Goal: Contribute content

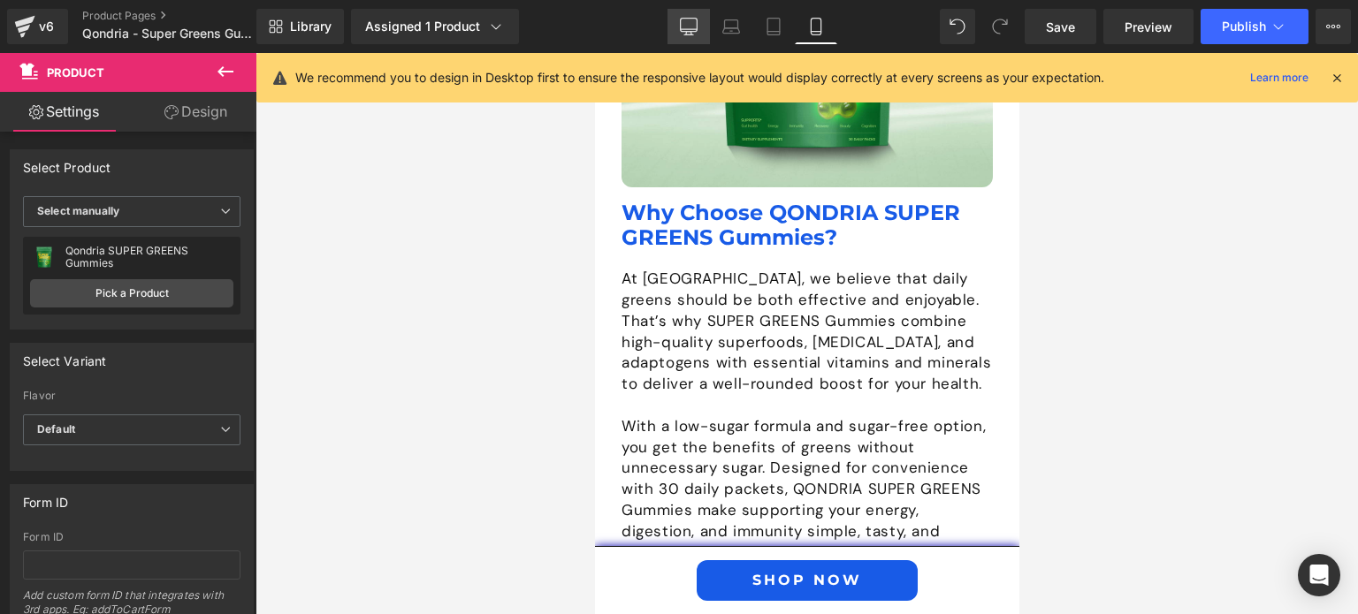
click at [688, 24] on icon at bounding box center [689, 27] width 18 height 18
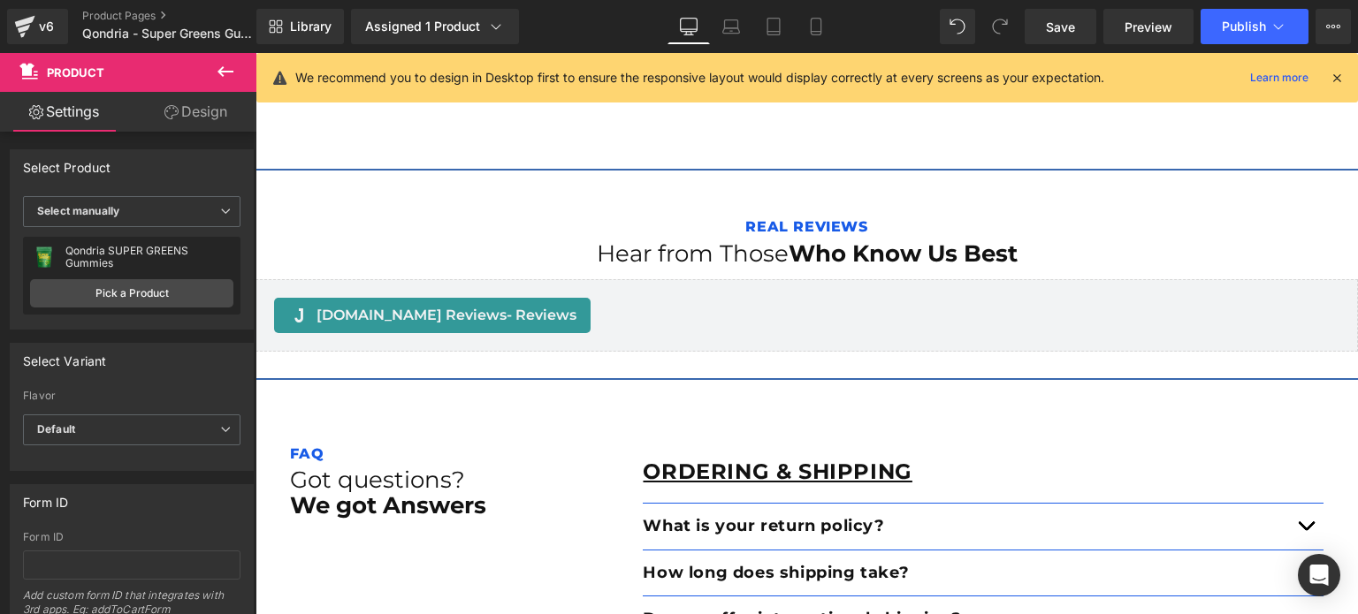
scroll to position [31, 0]
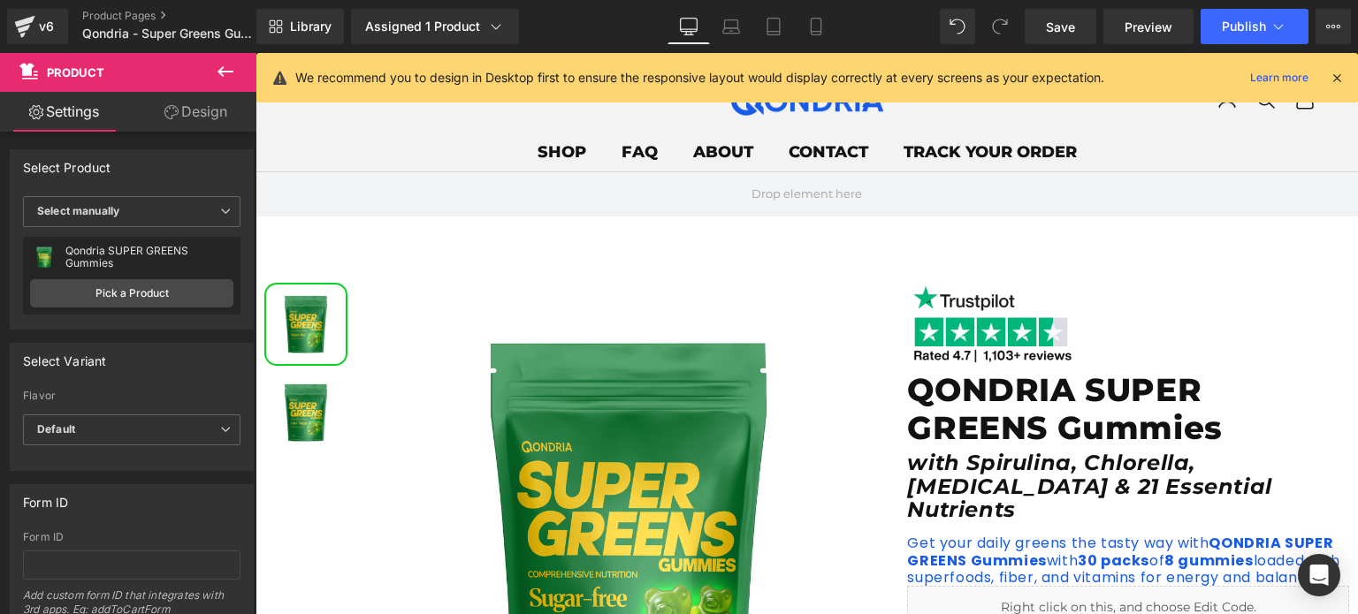
click at [1332, 72] on icon at bounding box center [1336, 78] width 16 height 16
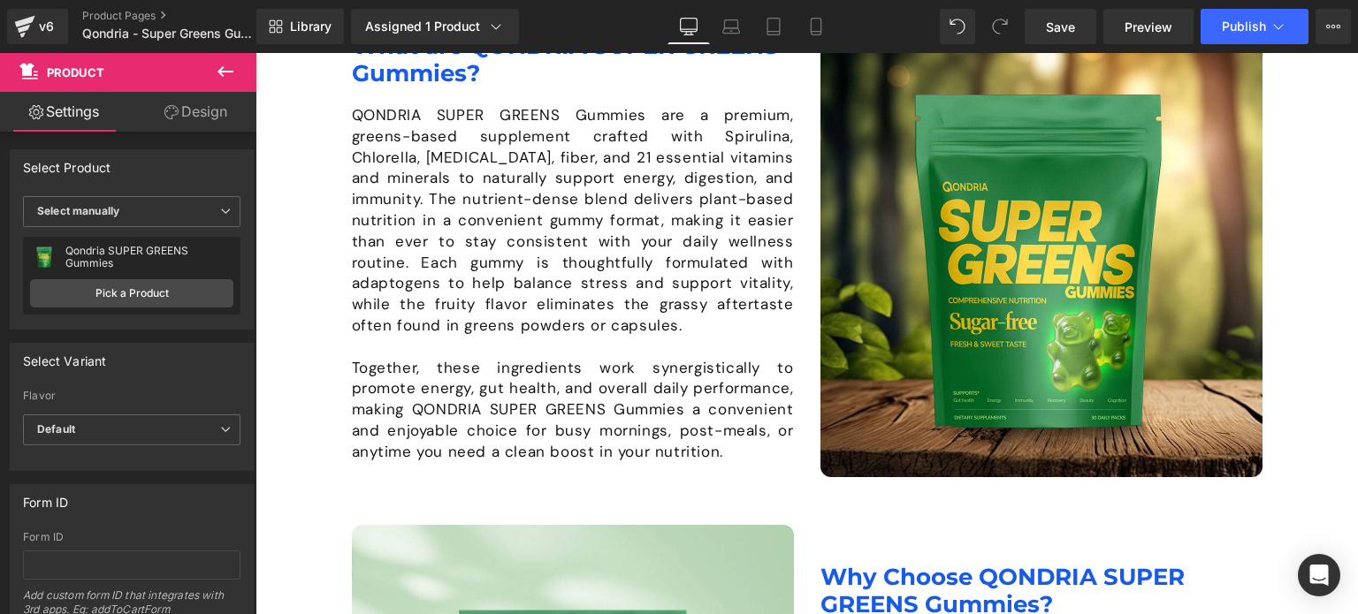
scroll to position [1311, 0]
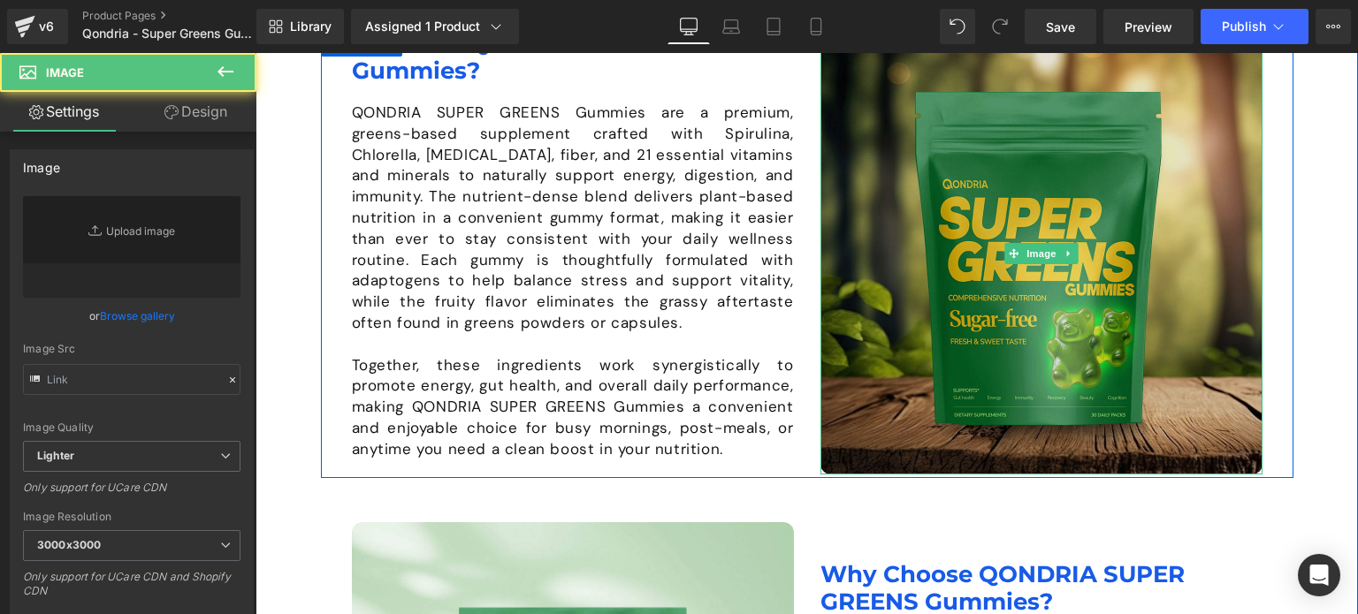
type input "[URL][DOMAIN_NAME]"
click at [1009, 232] on img at bounding box center [1041, 254] width 442 height 442
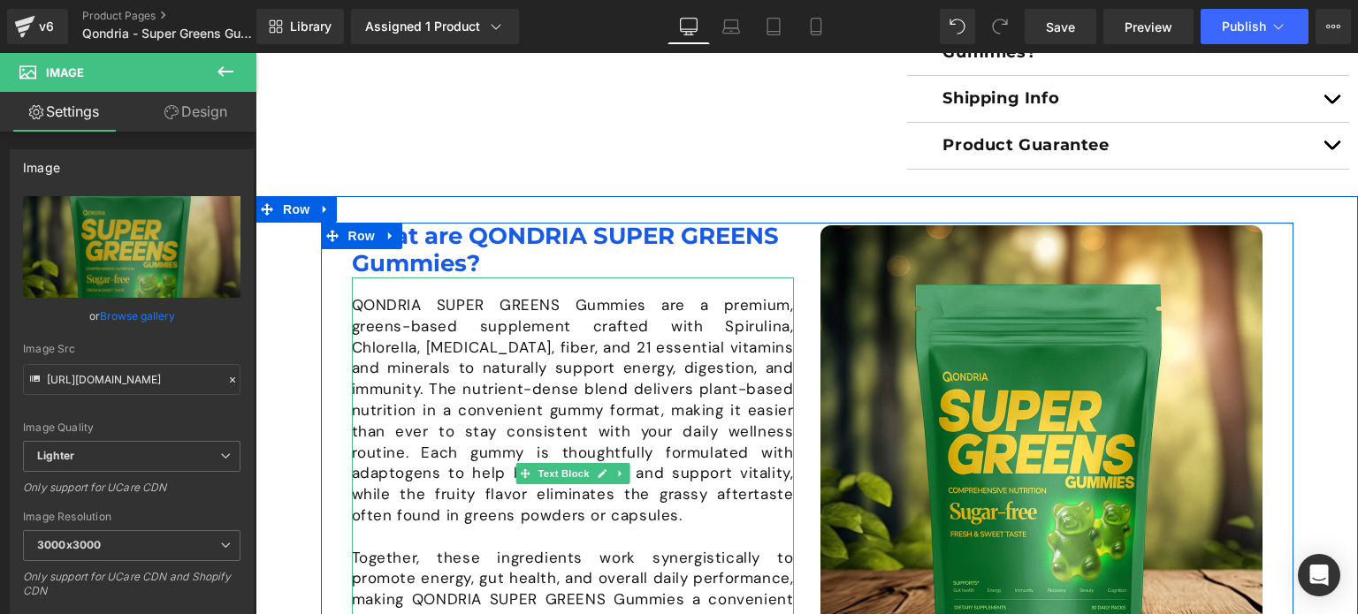
scroll to position [1117, 0]
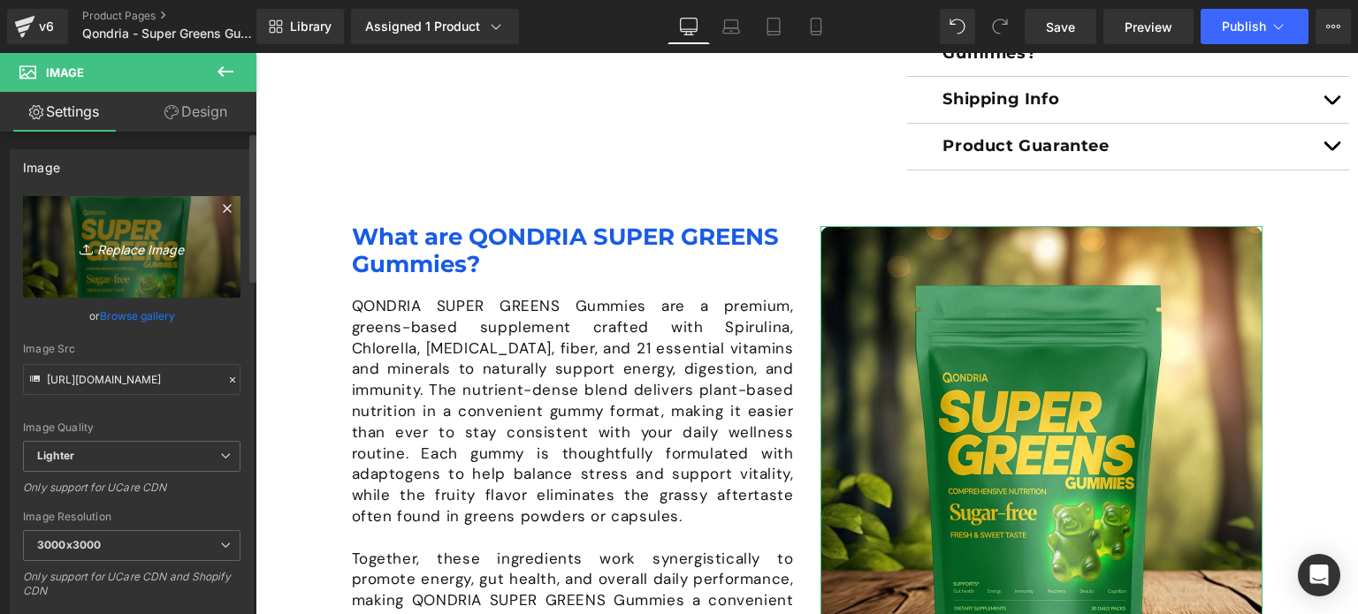
click at [159, 249] on icon "Replace Image" at bounding box center [131, 247] width 141 height 22
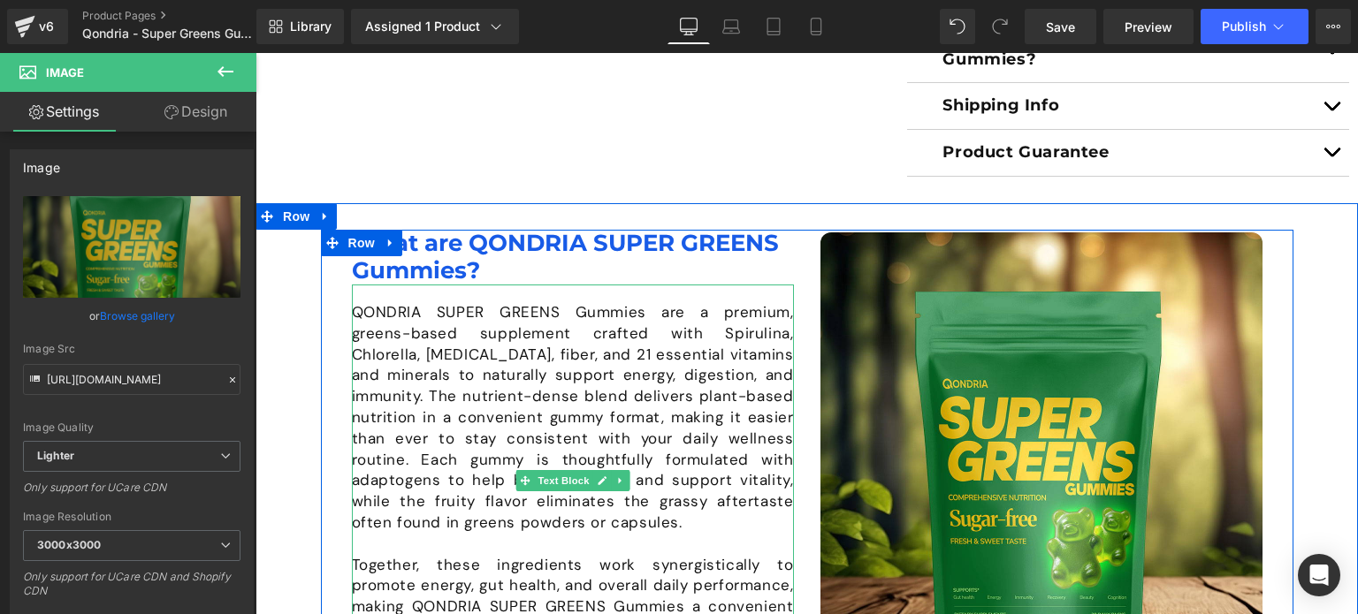
scroll to position [1109, 0]
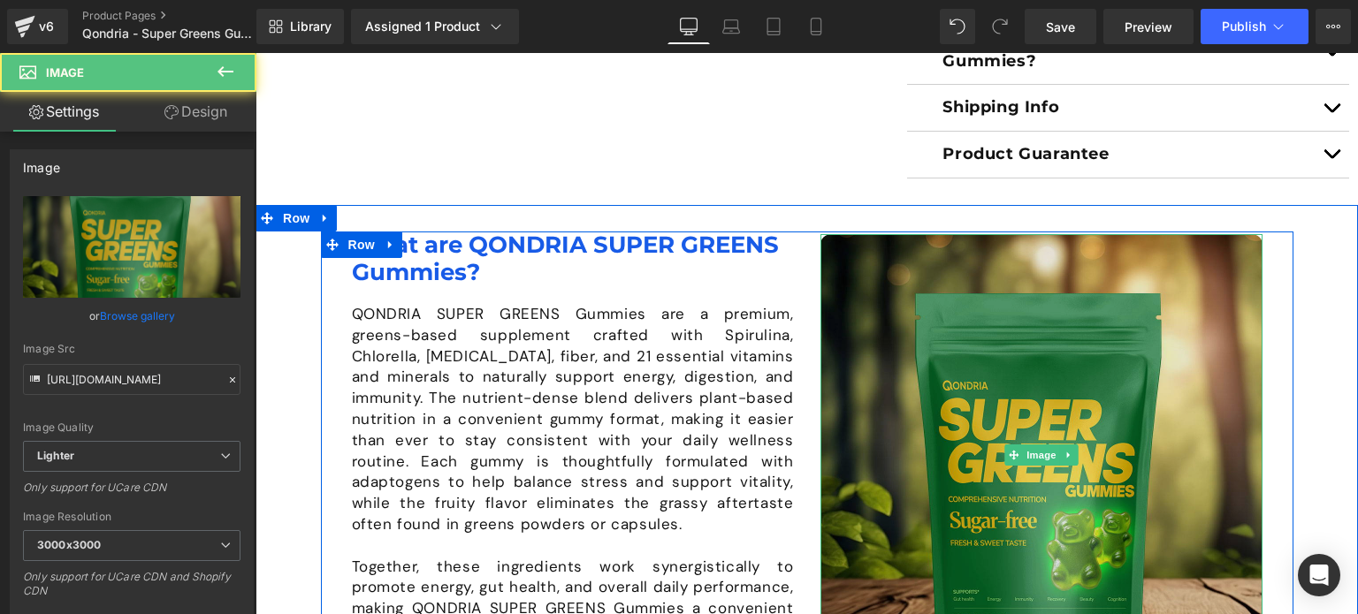
click at [1037, 353] on img at bounding box center [1041, 455] width 442 height 442
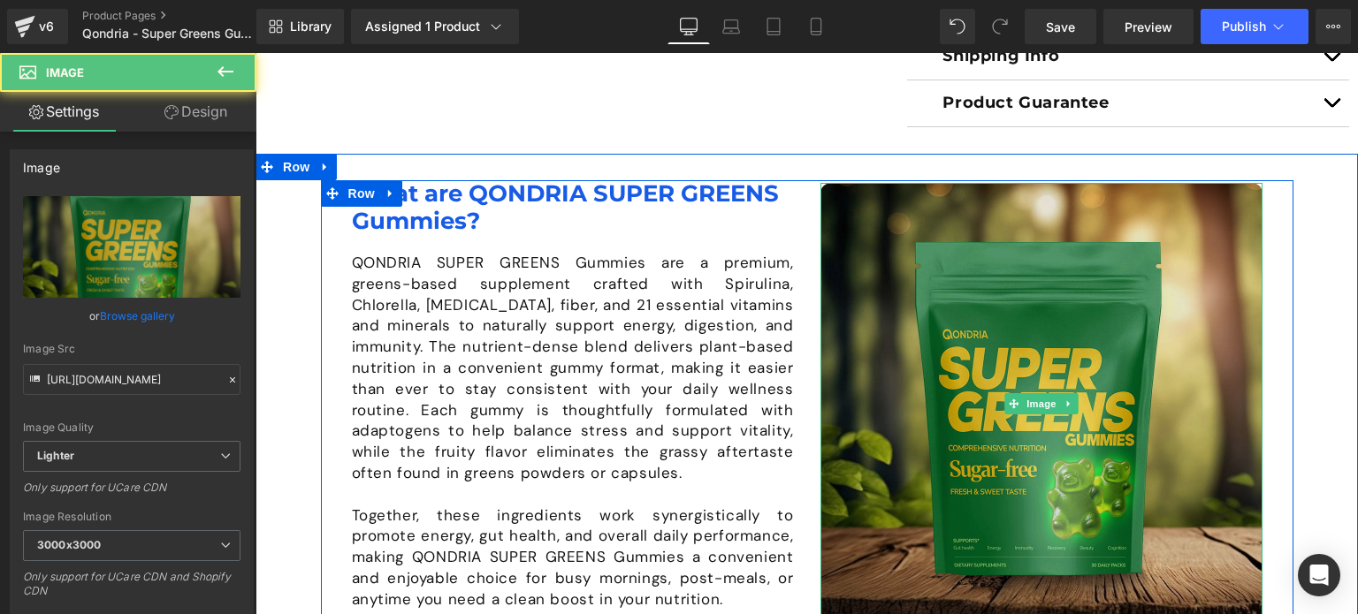
scroll to position [1162, 0]
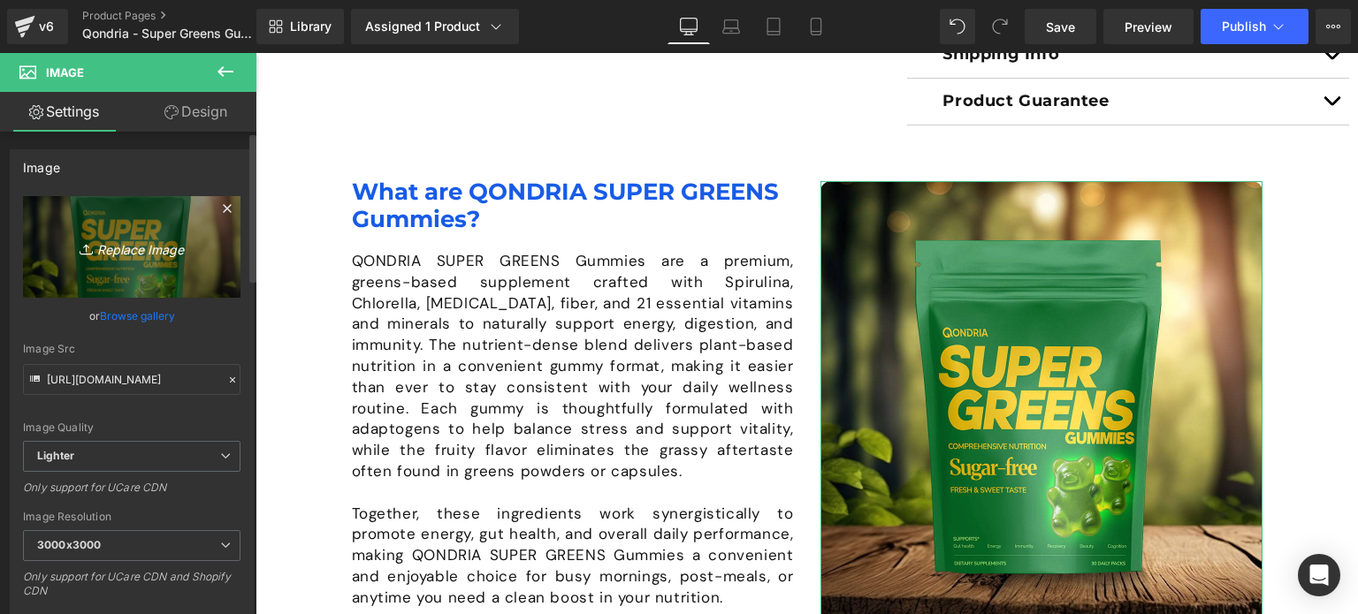
click at [160, 245] on icon "Replace Image" at bounding box center [131, 247] width 141 height 22
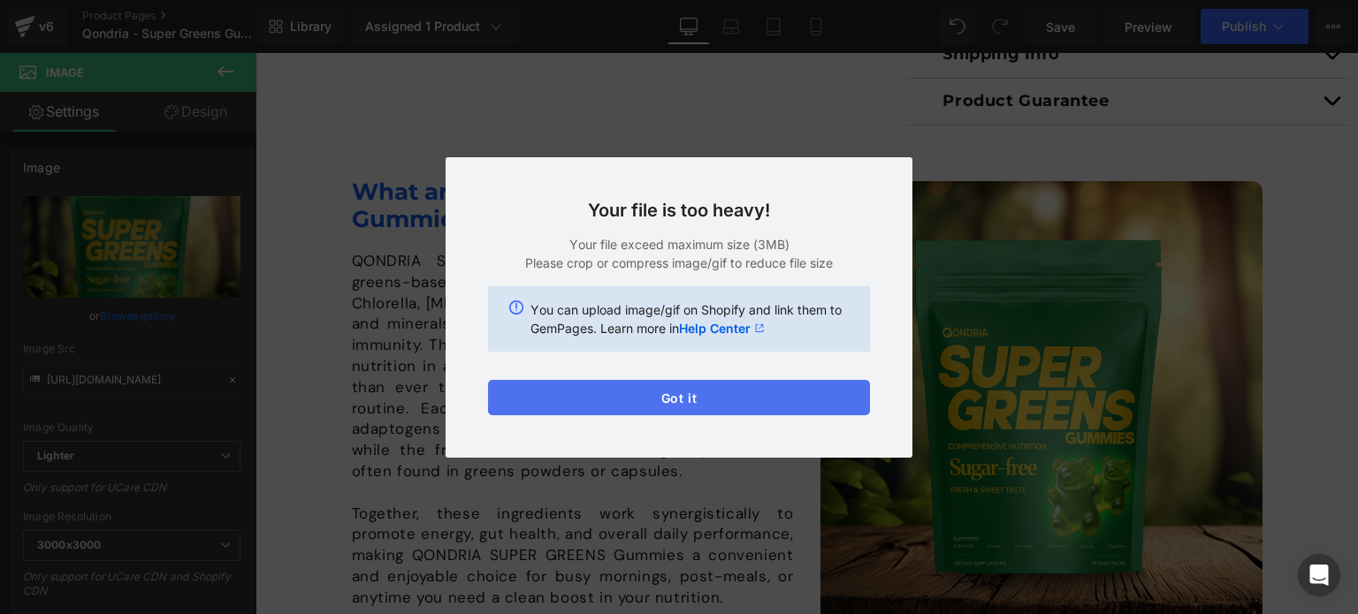
click at [633, 384] on button "Got it" at bounding box center [679, 397] width 382 height 35
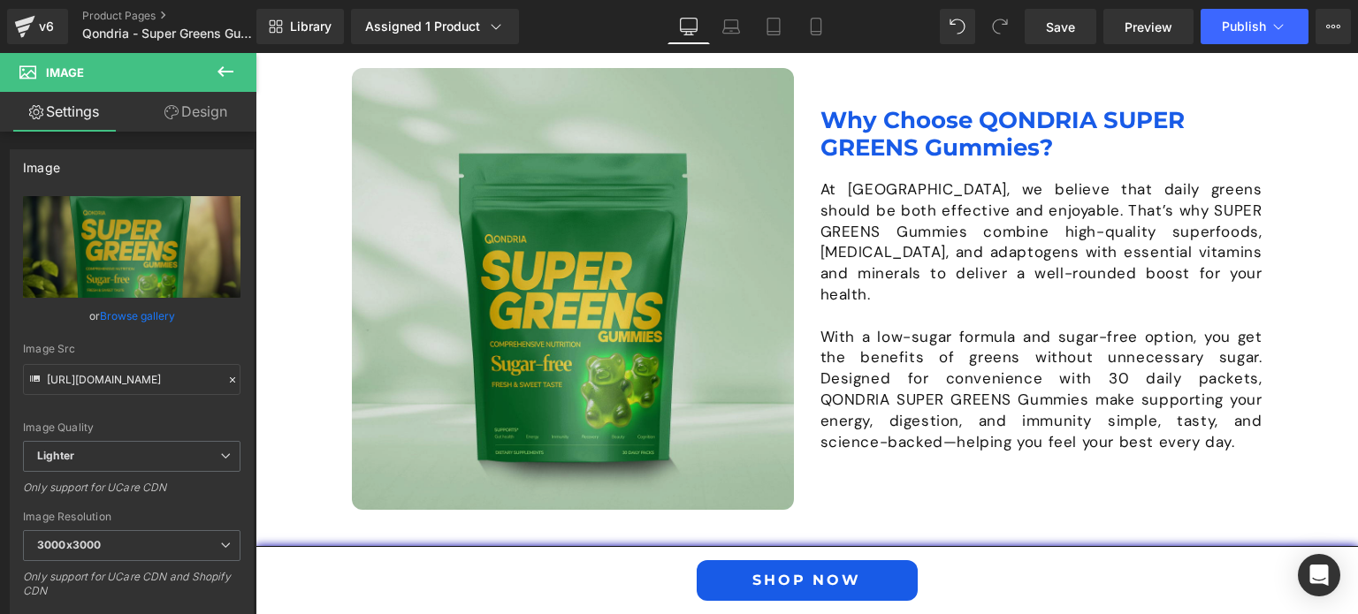
scroll to position [1762, 0]
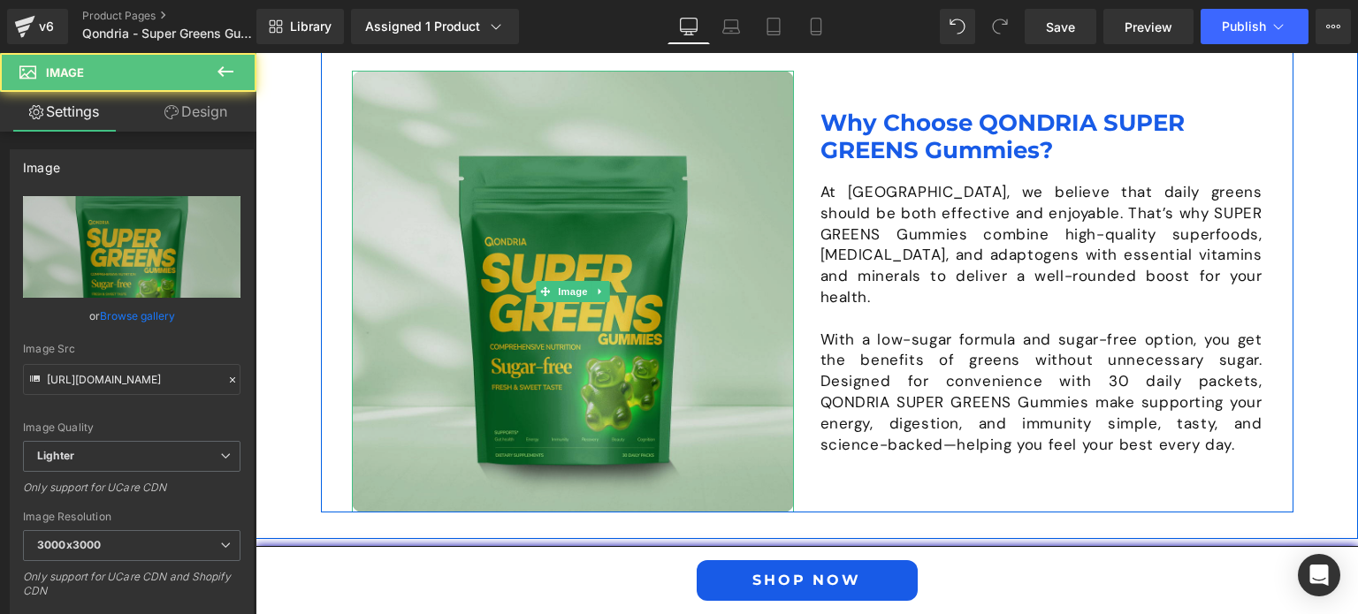
click at [587, 243] on img at bounding box center [573, 292] width 442 height 442
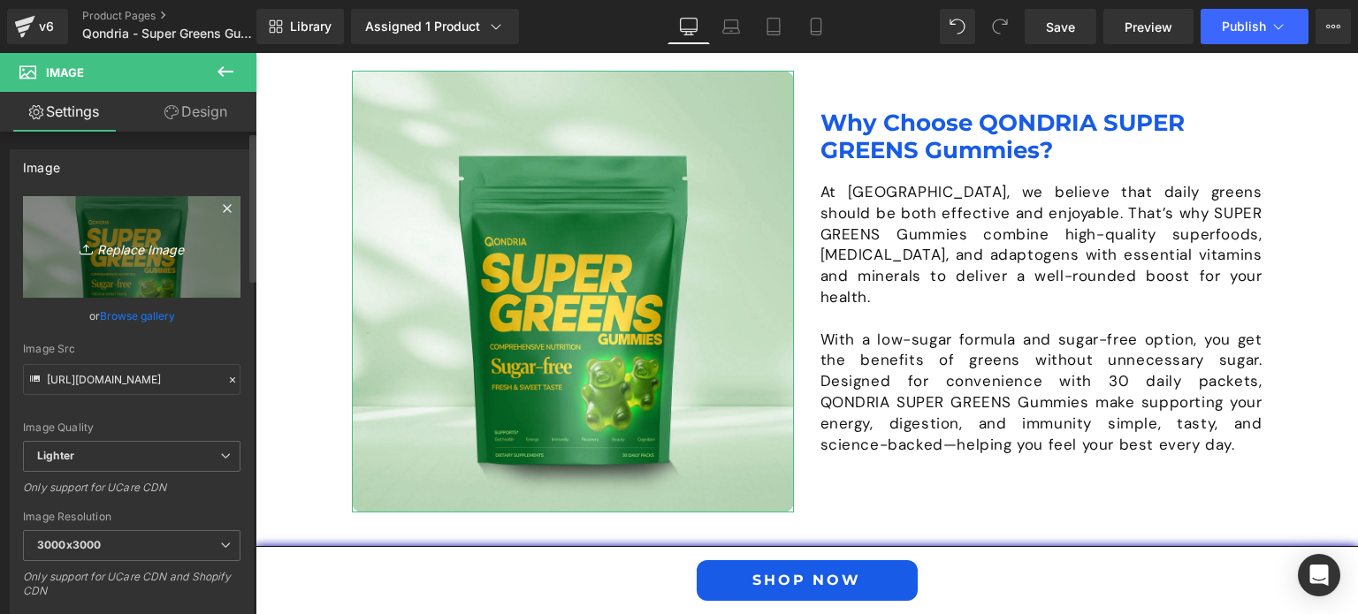
click at [141, 232] on link "Replace Image" at bounding box center [131, 247] width 217 height 102
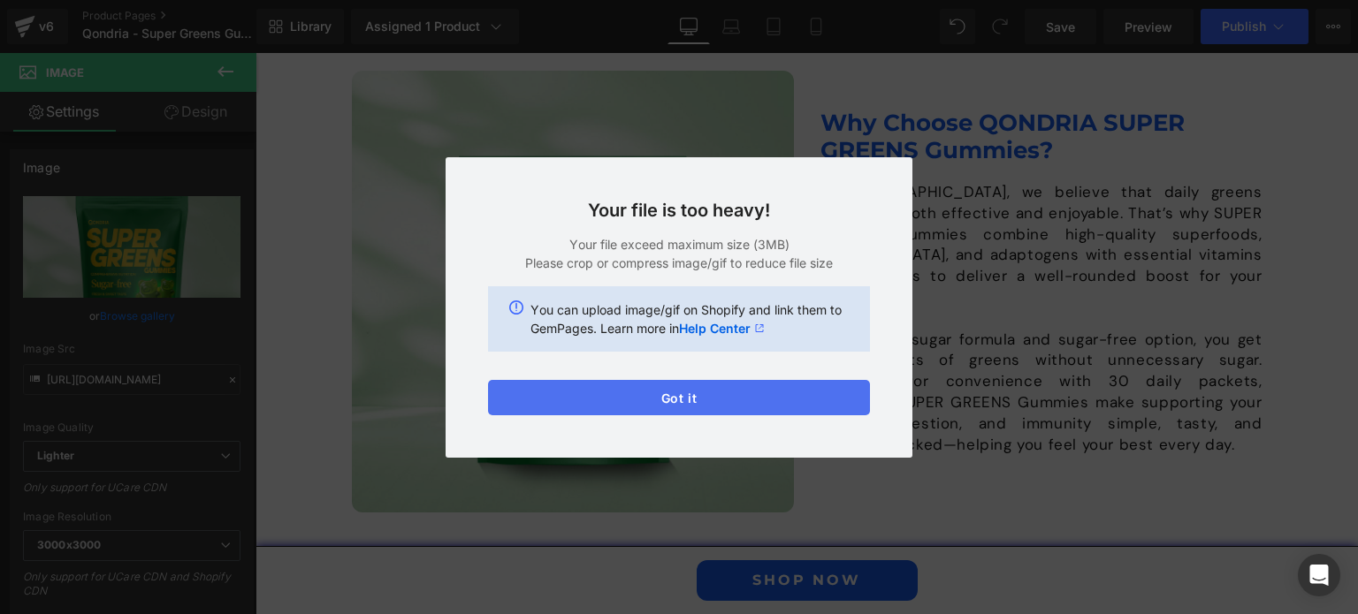
click at [758, 405] on button "Got it" at bounding box center [679, 397] width 382 height 35
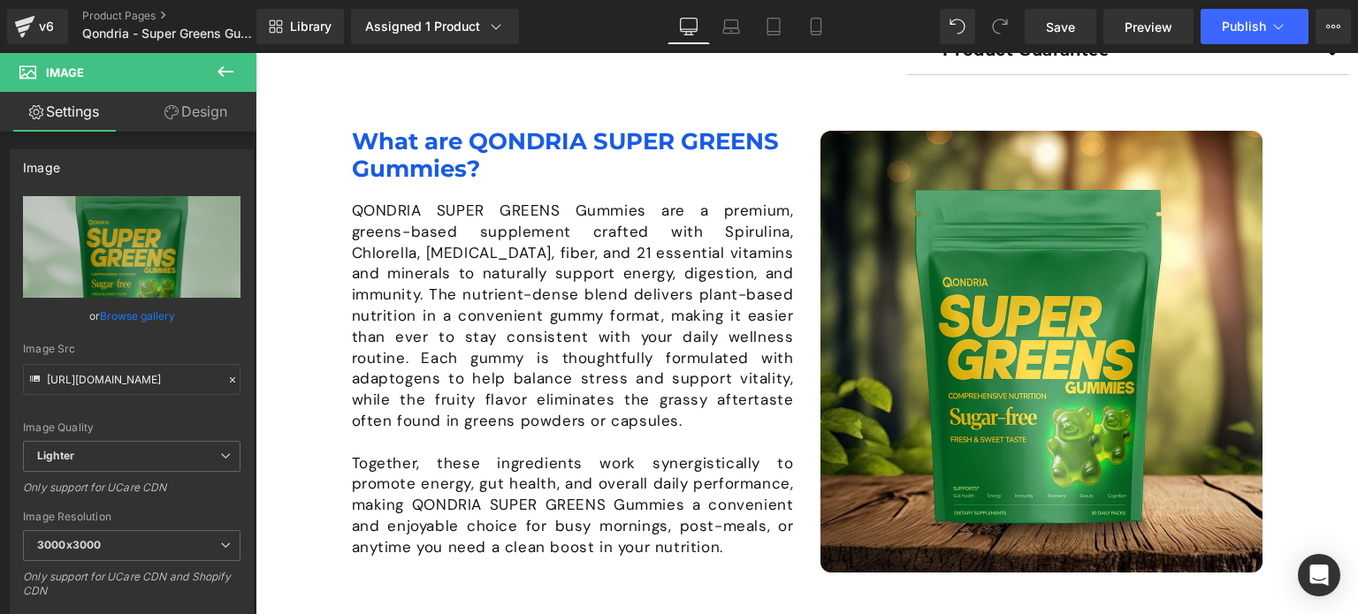
scroll to position [1253, 0]
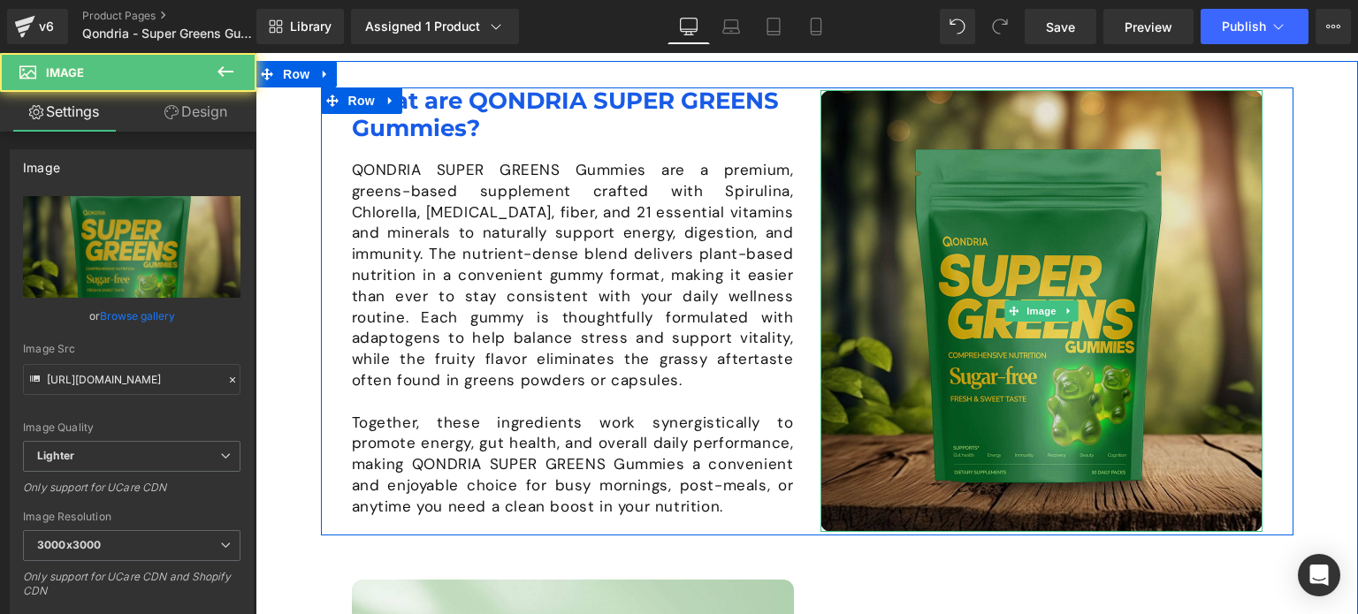
click at [983, 248] on img at bounding box center [1041, 311] width 442 height 442
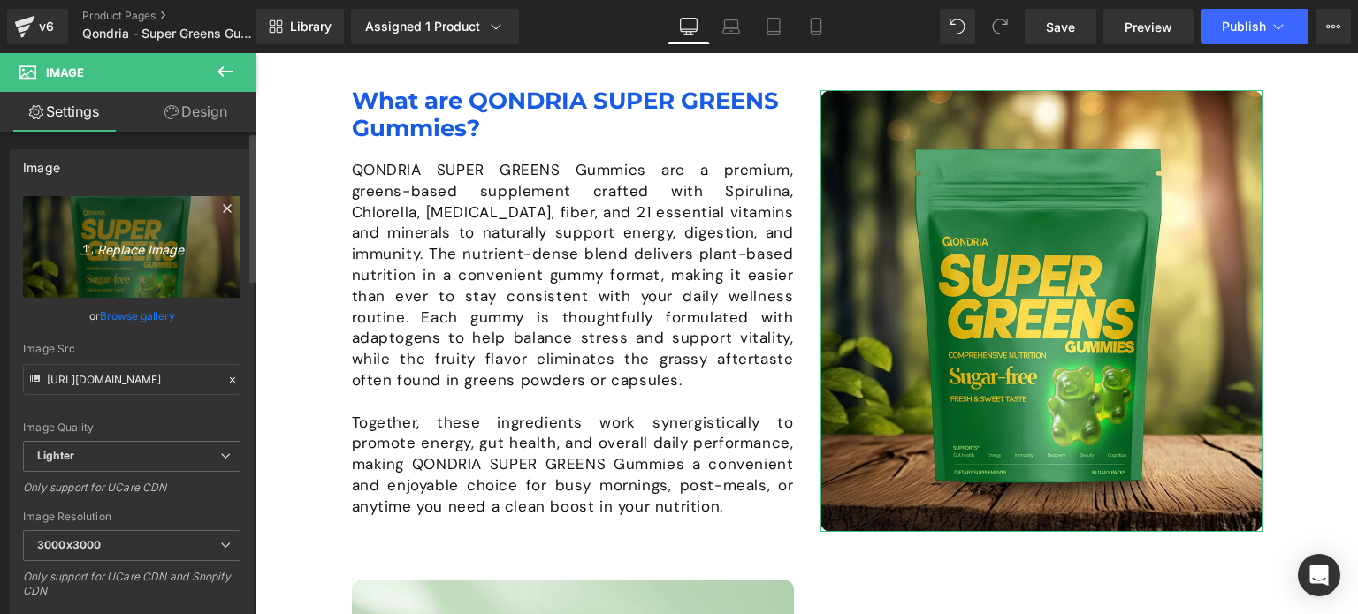
click at [117, 239] on icon "Replace Image" at bounding box center [131, 247] width 141 height 22
type input "C:\fakepath\Why-Qondria-Hydrolyte-Pro.jpg"
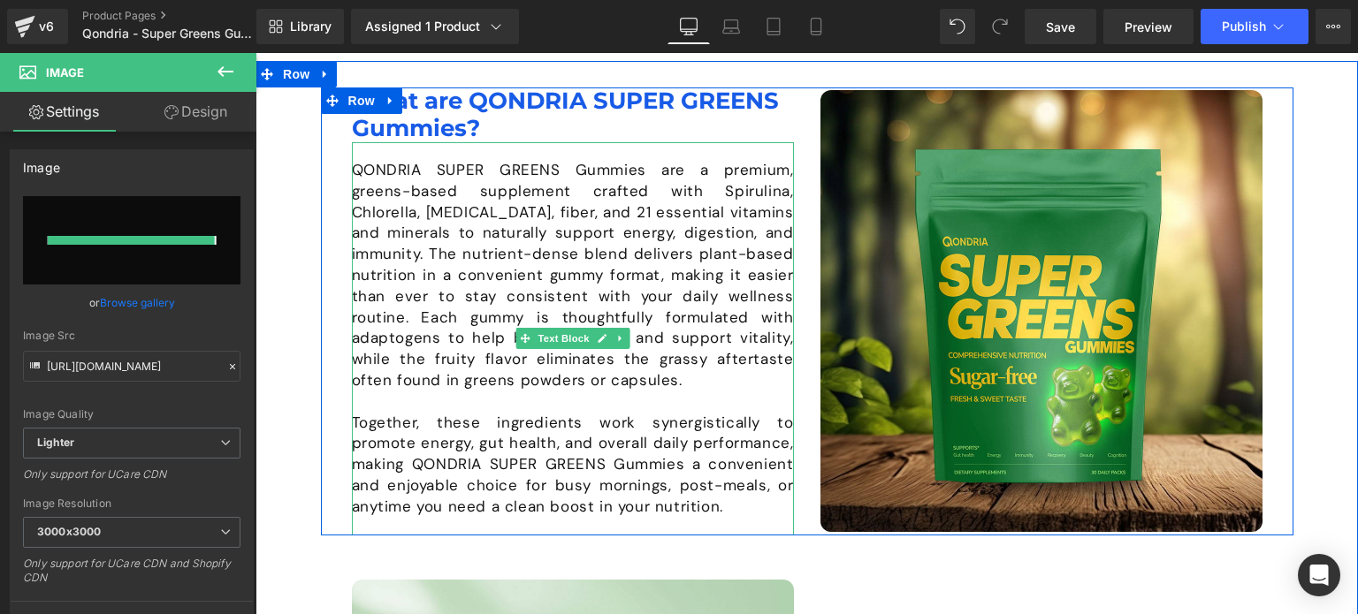
type input "[URL][DOMAIN_NAME]"
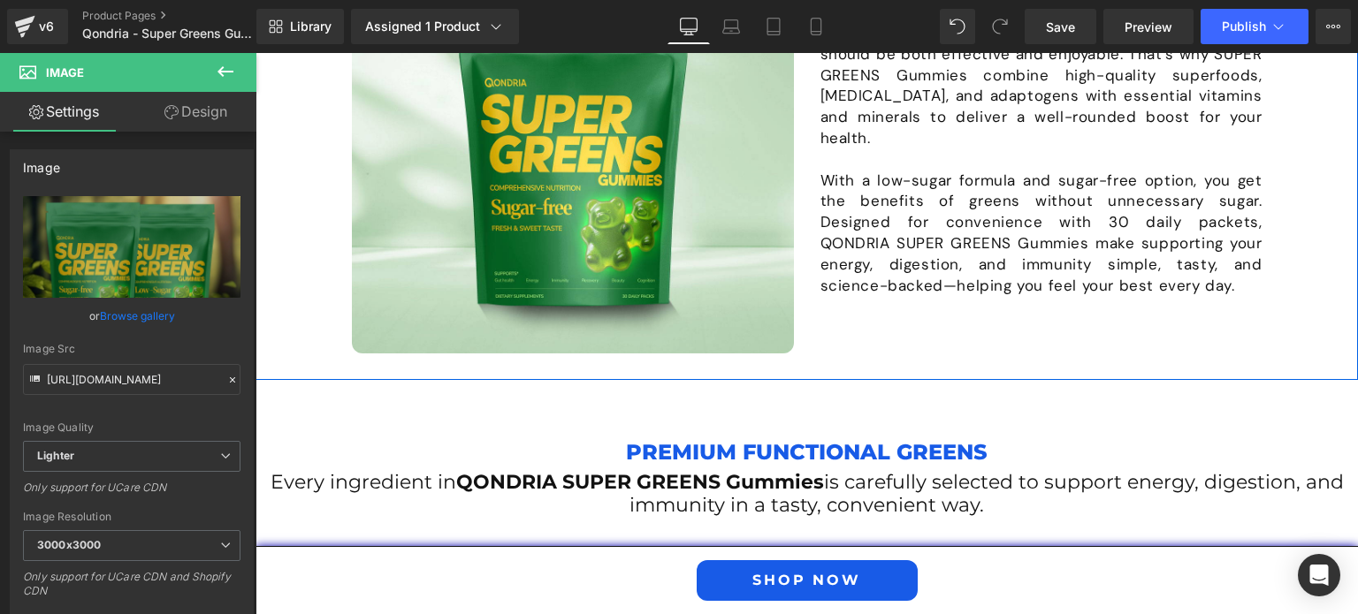
scroll to position [1948, 0]
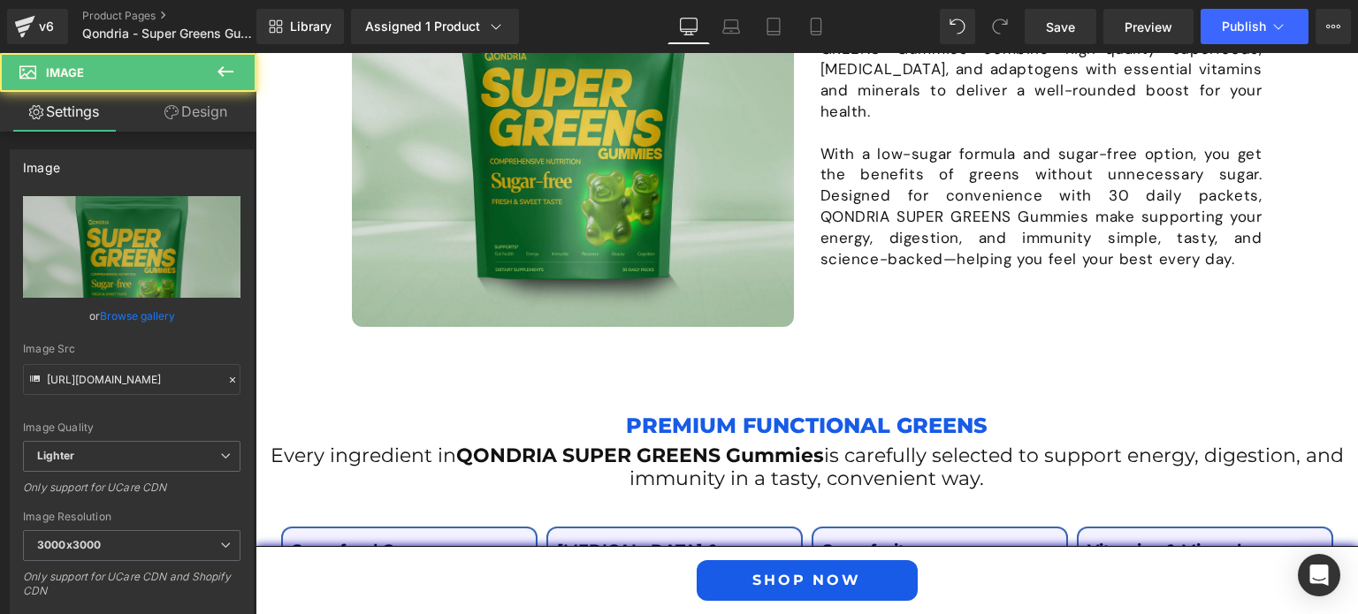
click at [616, 185] on img at bounding box center [573, 106] width 442 height 442
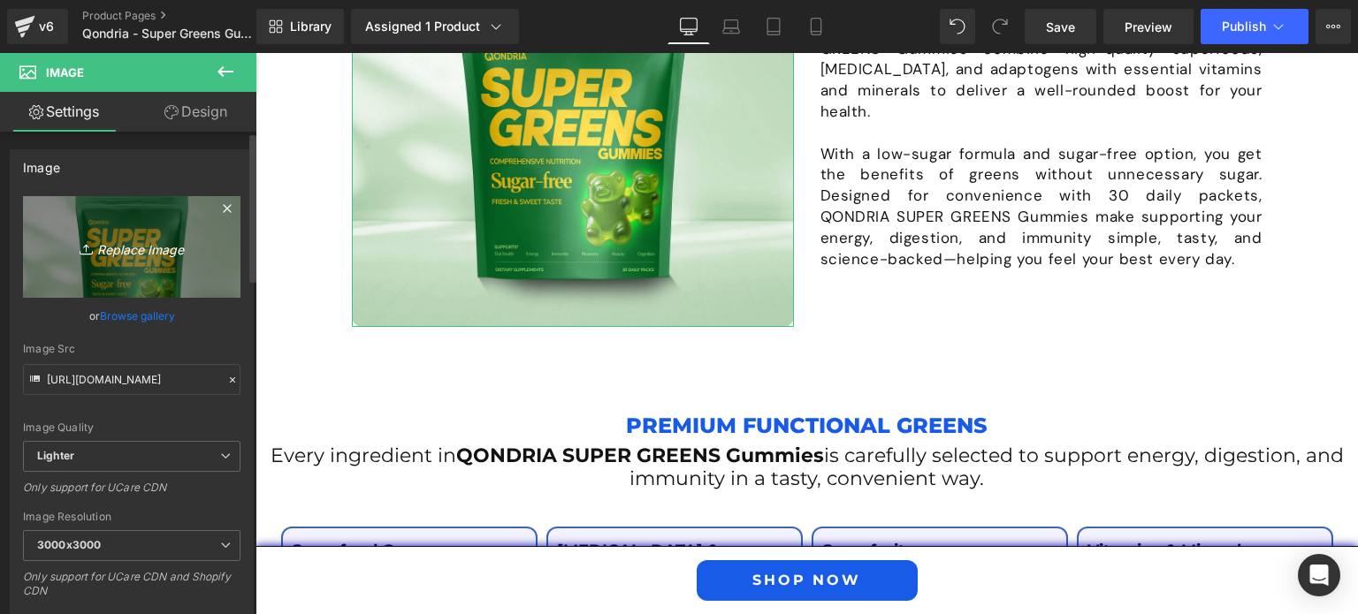
click at [164, 254] on icon "Replace Image" at bounding box center [131, 247] width 141 height 22
type input "C:\fakepath\Why-Choose-Hydrolyte-Pro.jpg"
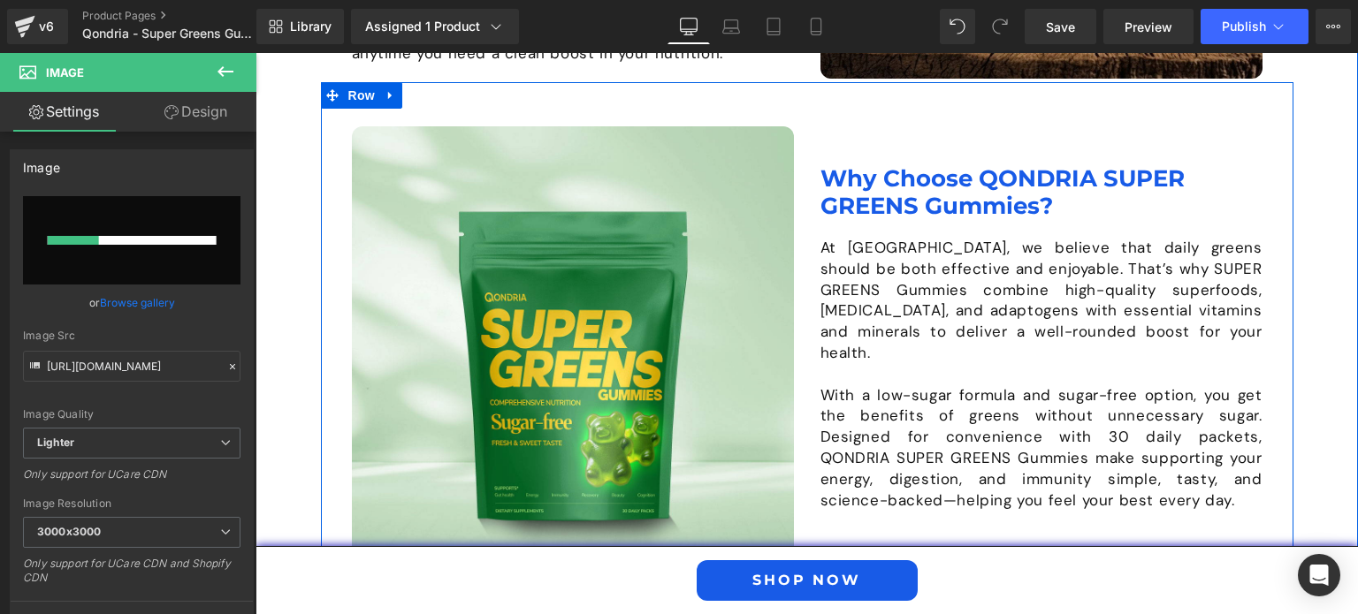
scroll to position [1706, 0]
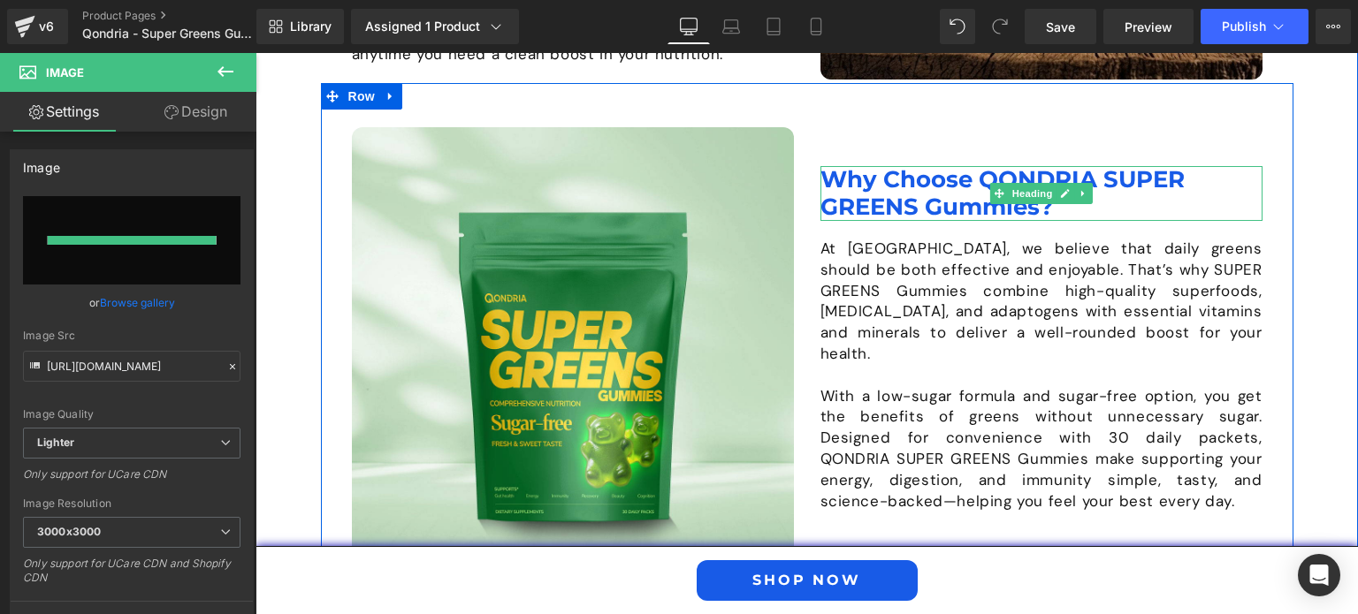
type input "[URL][DOMAIN_NAME]"
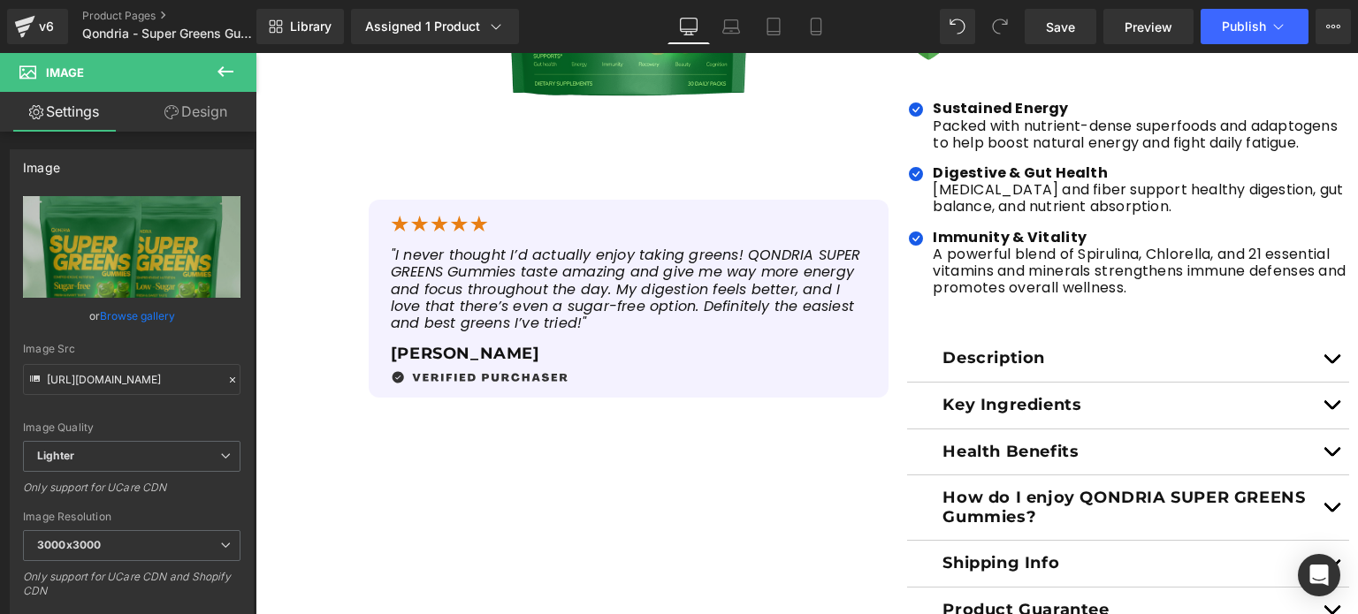
scroll to position [619, 0]
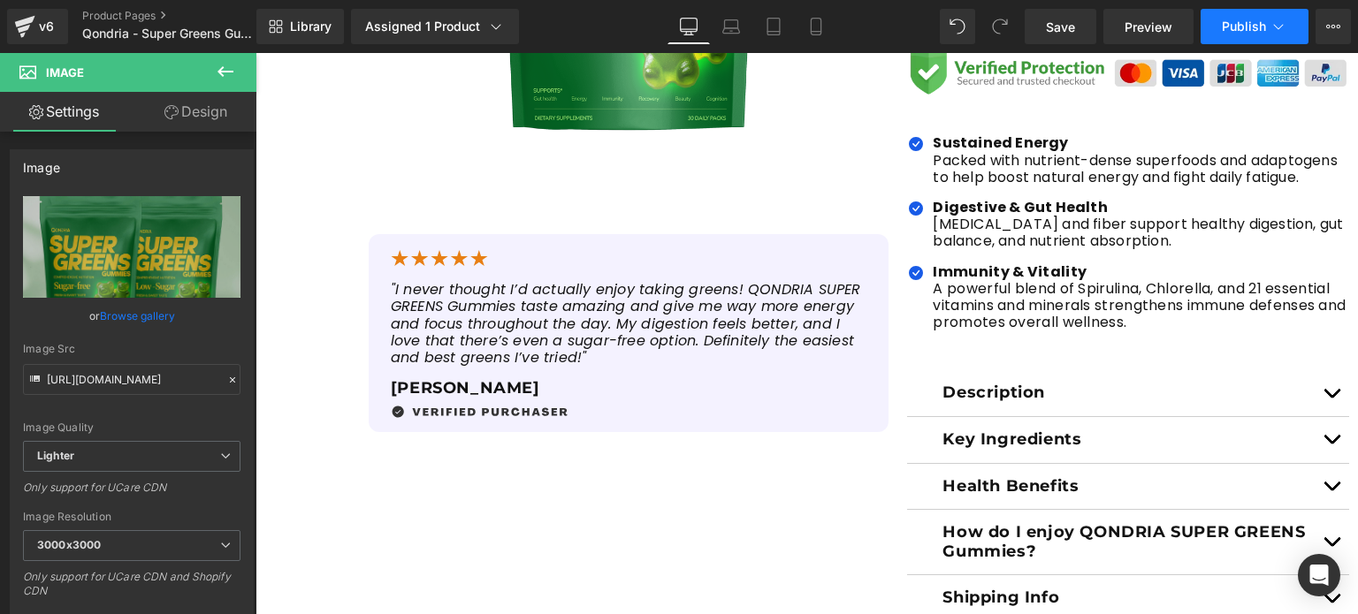
click at [1257, 26] on span "Publish" at bounding box center [1243, 26] width 44 height 14
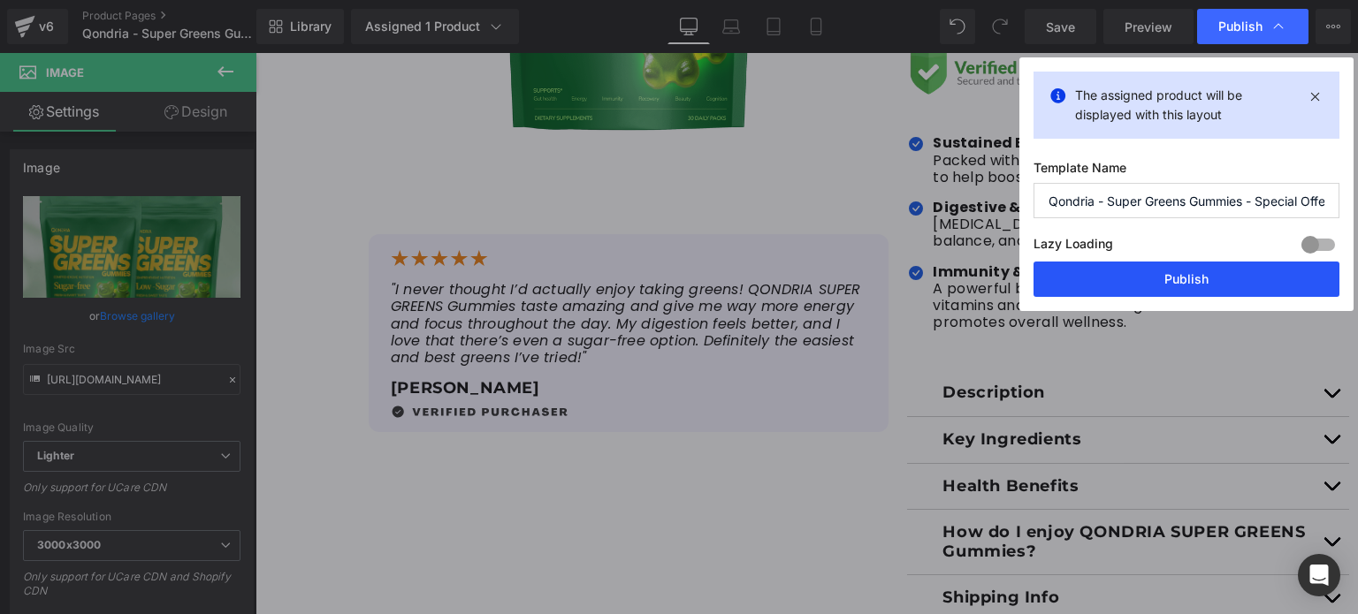
drag, startPoint x: 1220, startPoint y: 282, endPoint x: 582, endPoint y: 171, distance: 646.9
click at [1220, 282] on button "Publish" at bounding box center [1186, 279] width 306 height 35
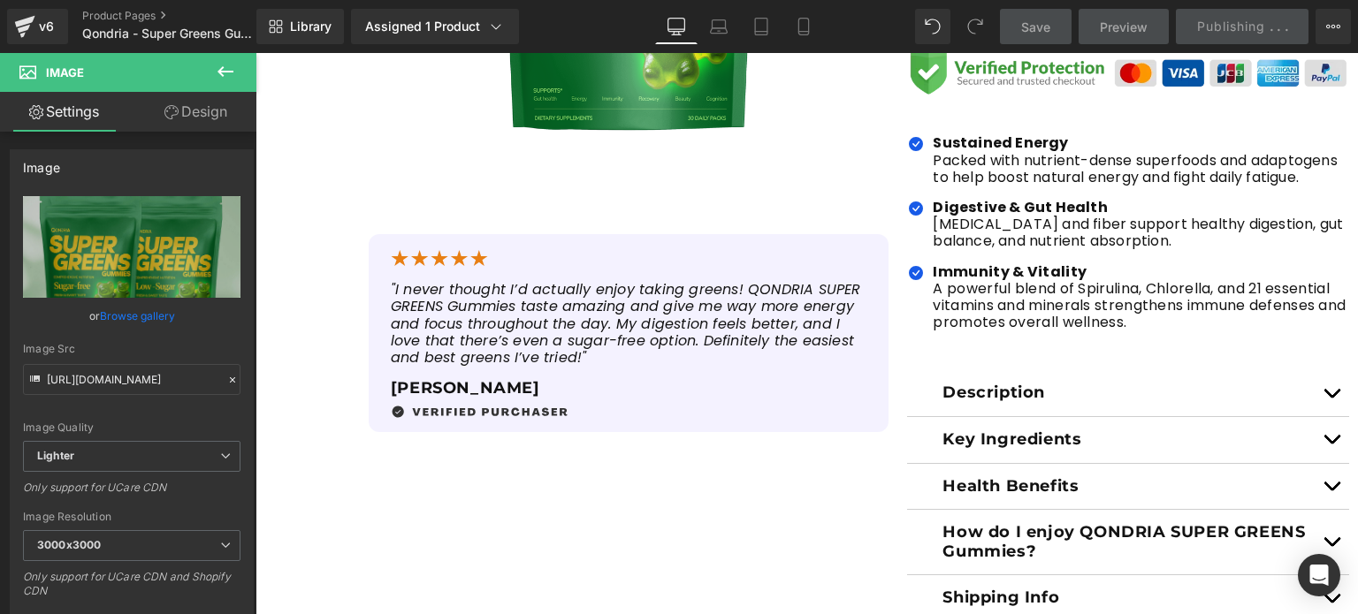
scroll to position [0, 0]
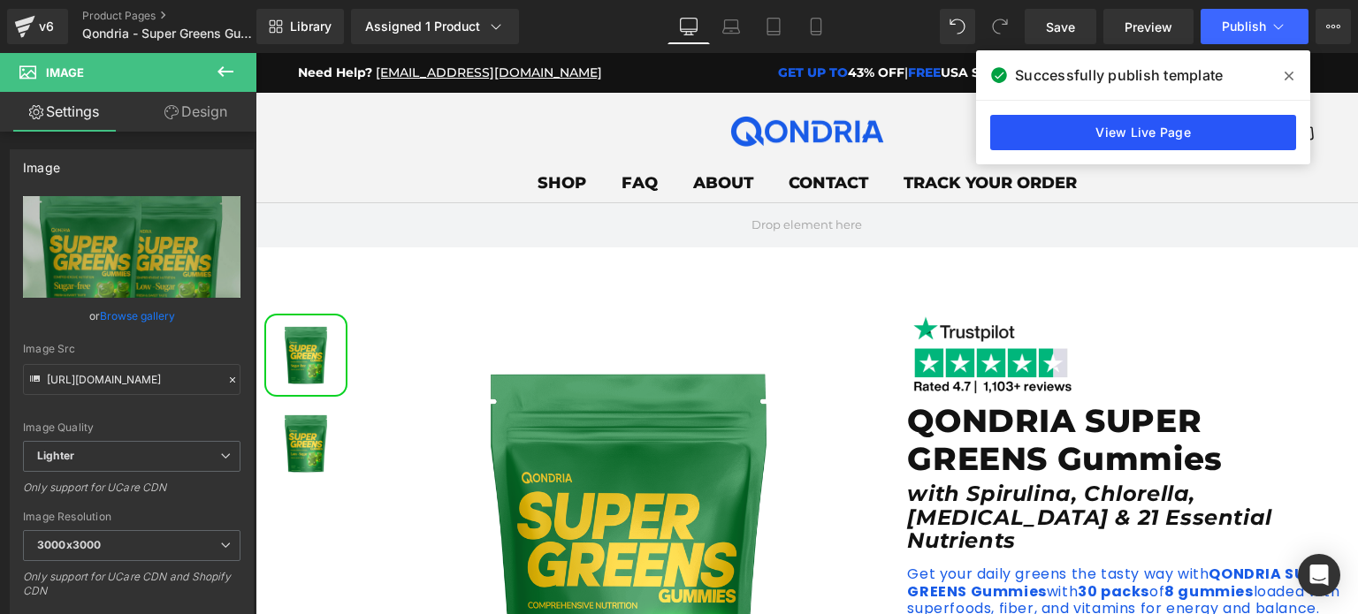
click at [1050, 133] on link "View Live Page" at bounding box center [1143, 132] width 306 height 35
